Goal: Information Seeking & Learning: Find specific fact

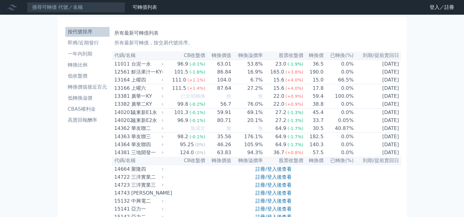
click at [88, 13] on nav "可轉債列表 財務數據 可轉債列表 財務數據 登入／註冊 登入／註冊" at bounding box center [232, 7] width 464 height 15
click at [85, 6] on input at bounding box center [76, 7] width 98 height 10
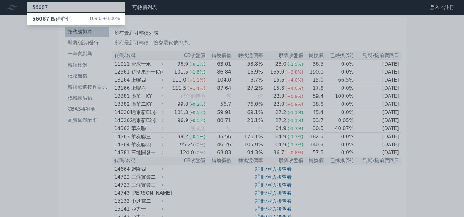
type input "56087"
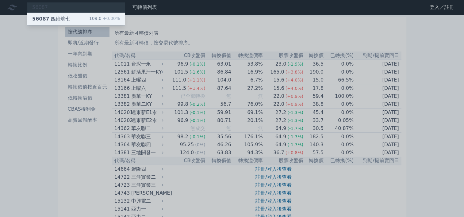
click at [91, 24] on div "56087 四維航七 109.0 +0.00%" at bounding box center [76, 19] width 98 height 13
click at [92, 20] on div "109.0 +0.00%" at bounding box center [104, 18] width 31 height 7
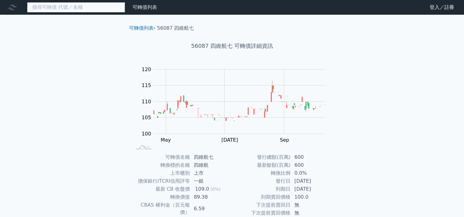
click at [68, 8] on input at bounding box center [76, 7] width 98 height 10
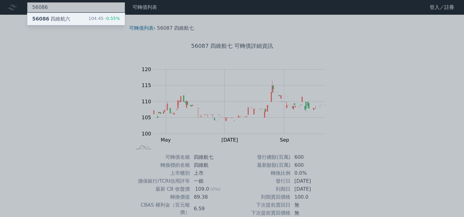
type input "56086"
click at [63, 20] on div "56086 四維航六" at bounding box center [51, 18] width 38 height 7
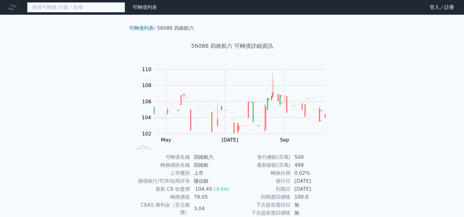
drag, startPoint x: 65, startPoint y: 10, endPoint x: 69, endPoint y: 7, distance: 4.7
click at [65, 10] on input at bounding box center [76, 7] width 98 height 10
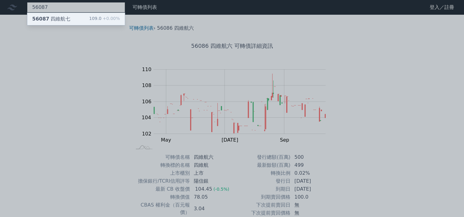
type input "56087"
click at [81, 21] on div "56087 四維航七 109.0 +0.00%" at bounding box center [75, 19] width 97 height 12
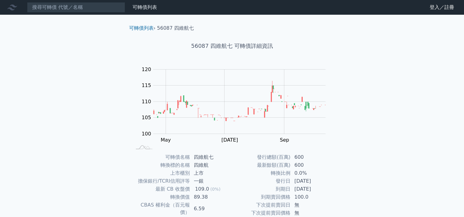
scroll to position [61, 0]
